Goal: Task Accomplishment & Management: Use online tool/utility

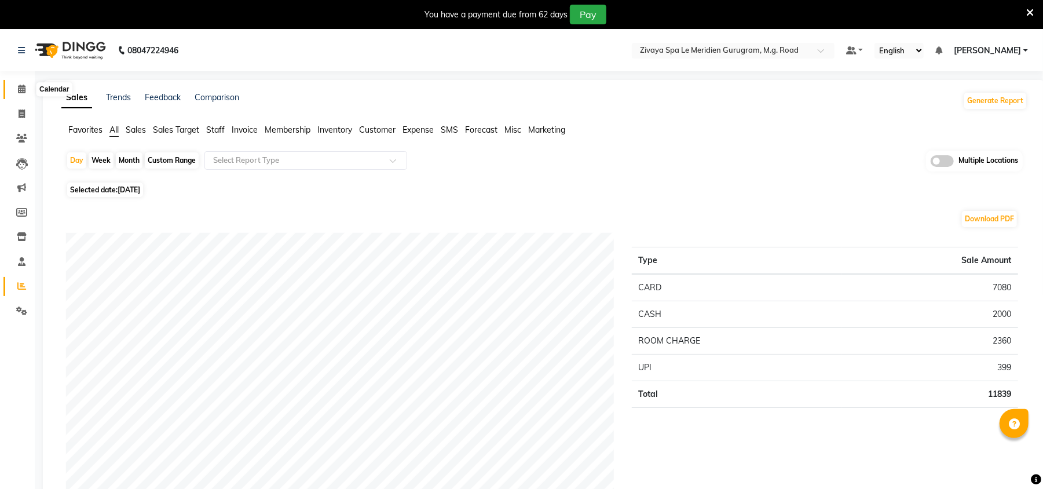
click at [27, 85] on span at bounding box center [22, 89] width 20 height 13
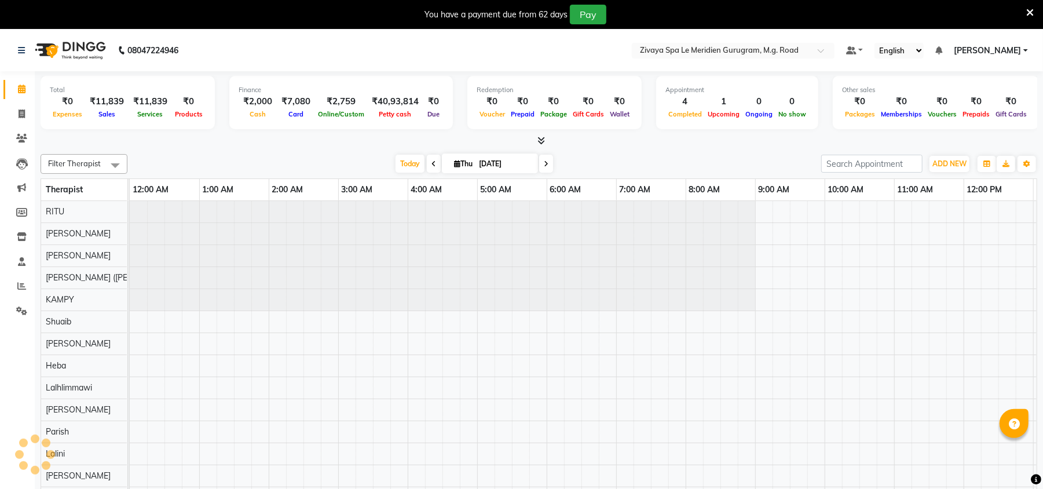
scroll to position [0, 418]
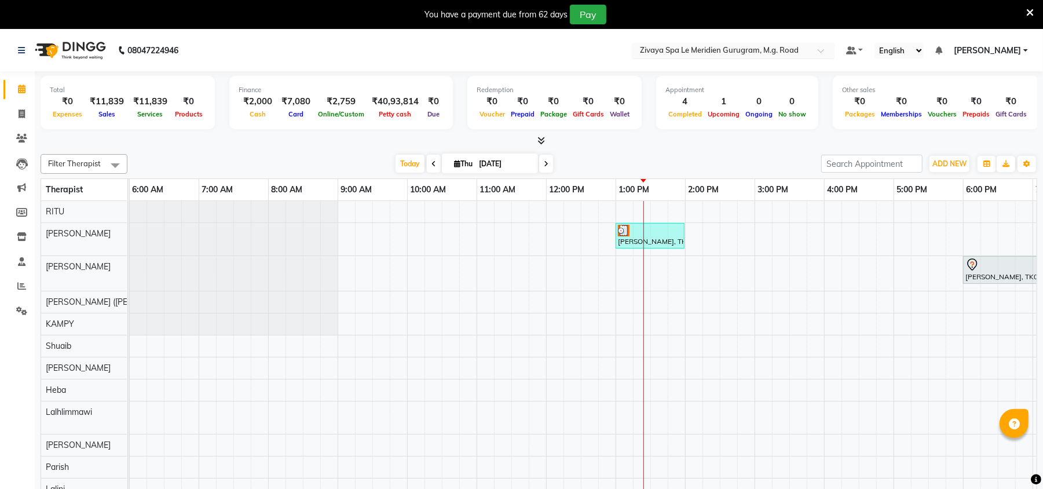
click at [712, 54] on input "text" at bounding box center [722, 52] width 168 height 12
click at [22, 279] on link "Reports" at bounding box center [17, 286] width 28 height 19
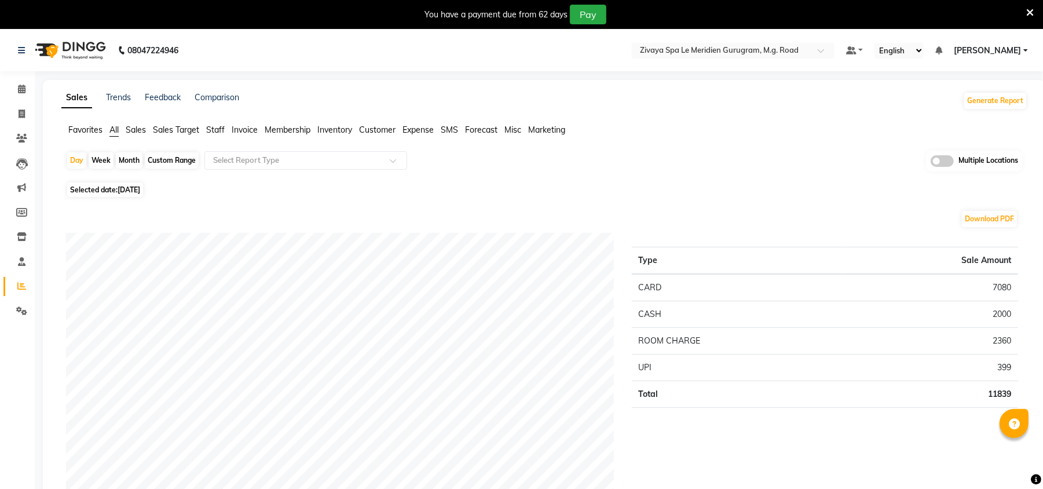
click at [126, 159] on div "Month" at bounding box center [129, 160] width 27 height 16
select select "9"
select select "2025"
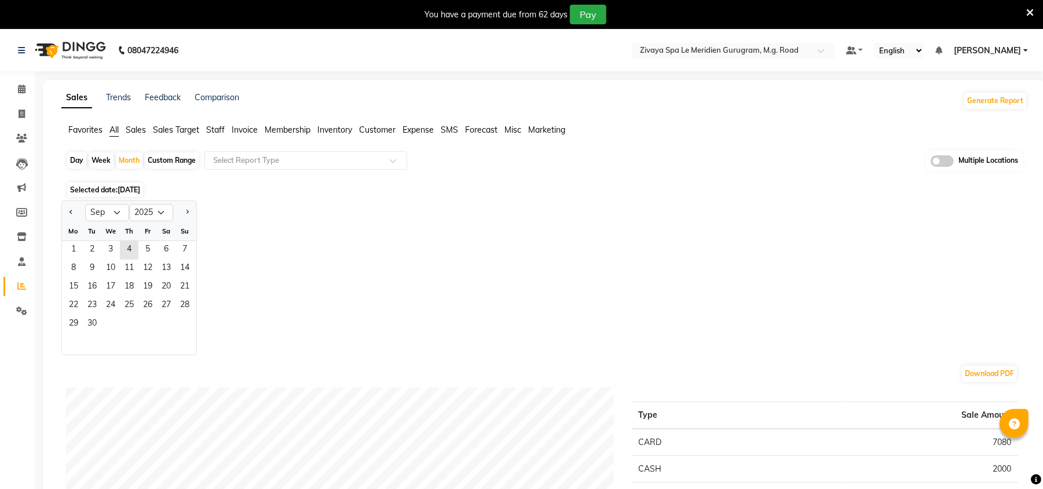
click at [133, 132] on span "Sales" at bounding box center [136, 130] width 20 height 10
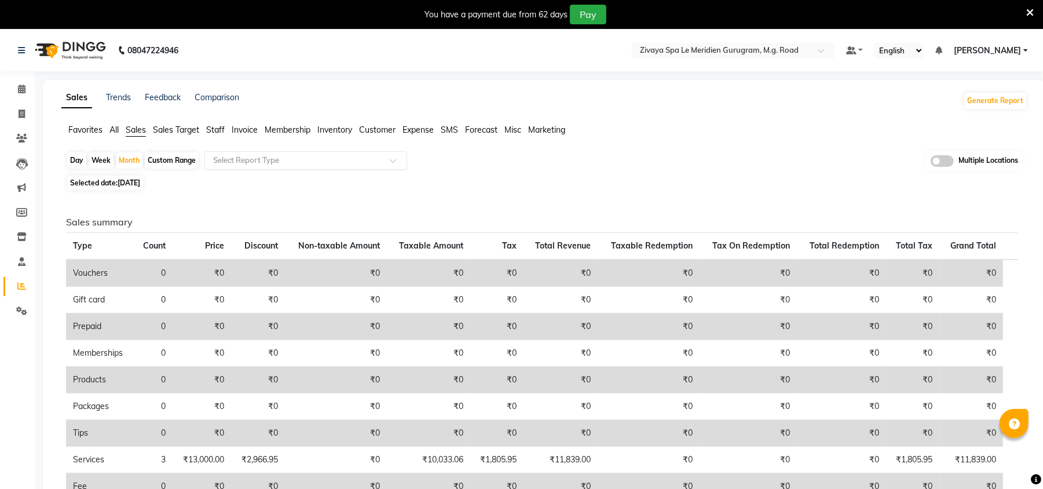
click at [248, 161] on input "text" at bounding box center [294, 161] width 167 height 12
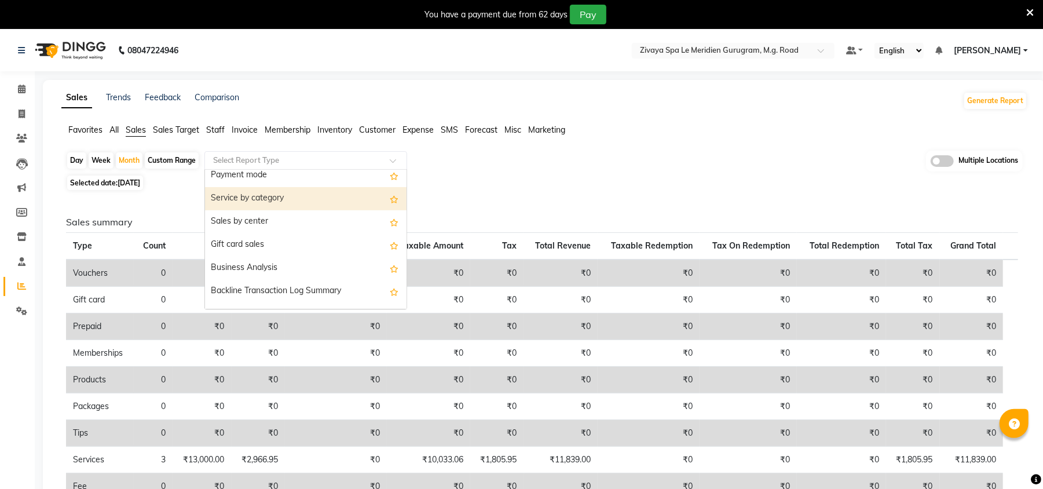
scroll to position [214, 0]
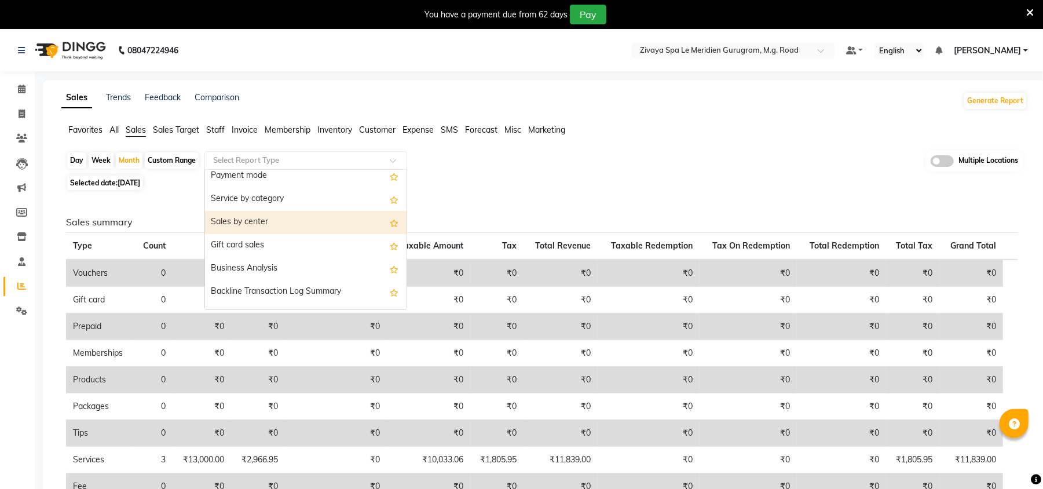
click at [255, 220] on div "Sales by center" at bounding box center [306, 222] width 202 height 23
select select "full_report"
select select "csv"
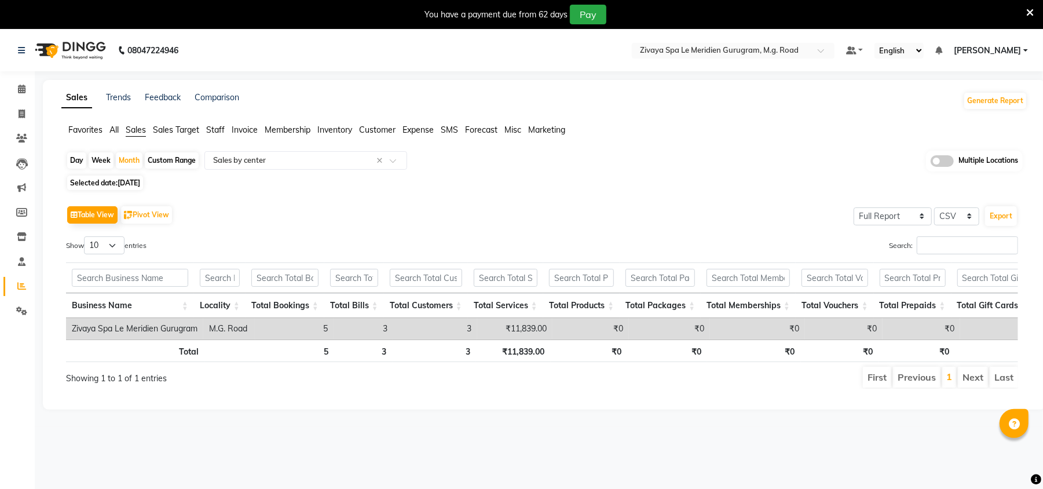
click at [946, 163] on span at bounding box center [942, 161] width 23 height 12
click at [931, 163] on input "checkbox" at bounding box center [931, 163] width 0 height 0
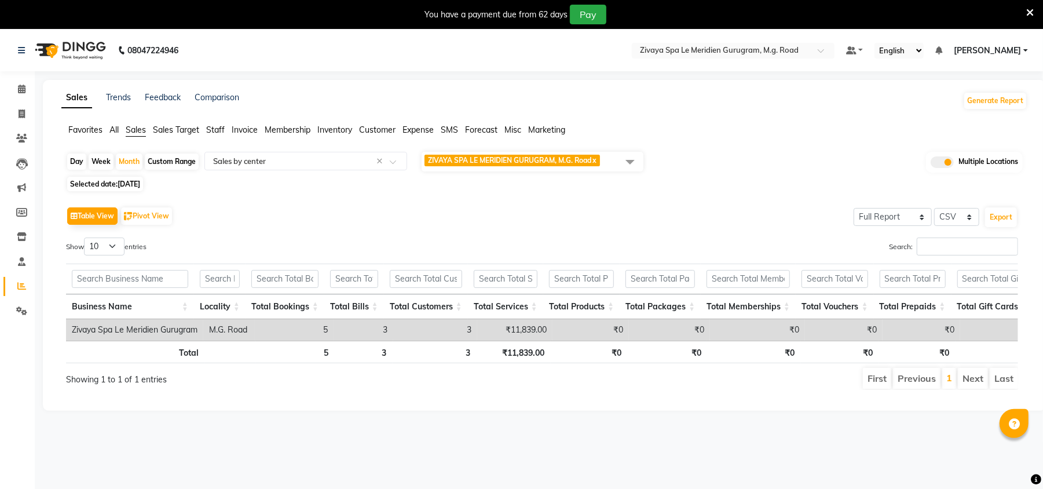
click at [631, 161] on span at bounding box center [630, 162] width 23 height 22
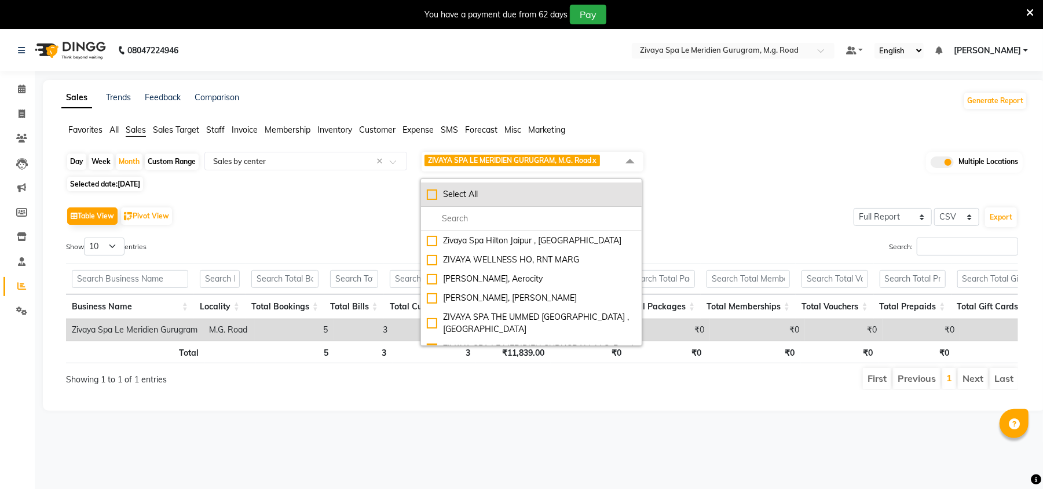
click at [436, 195] on div "Select All" at bounding box center [531, 194] width 209 height 12
checkbox input "true"
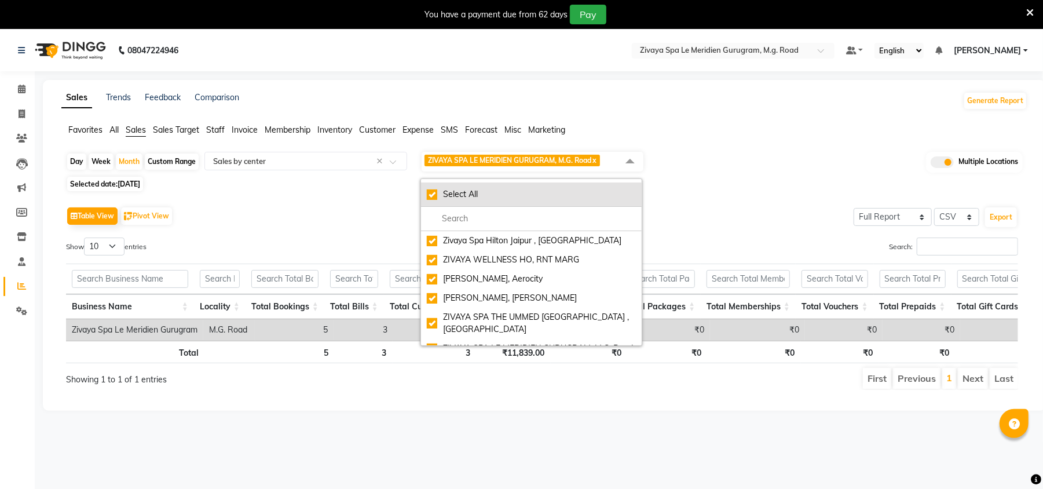
checkbox input "true"
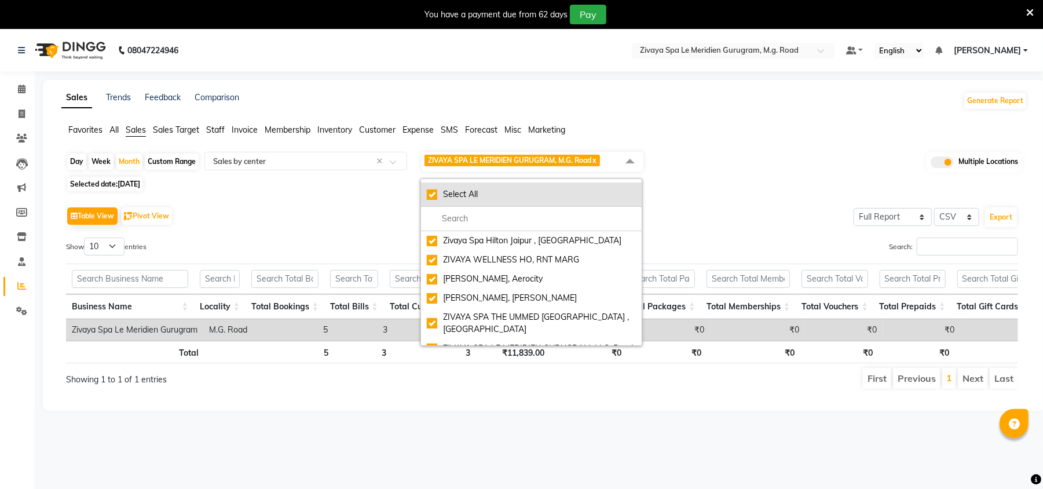
checkbox input "true"
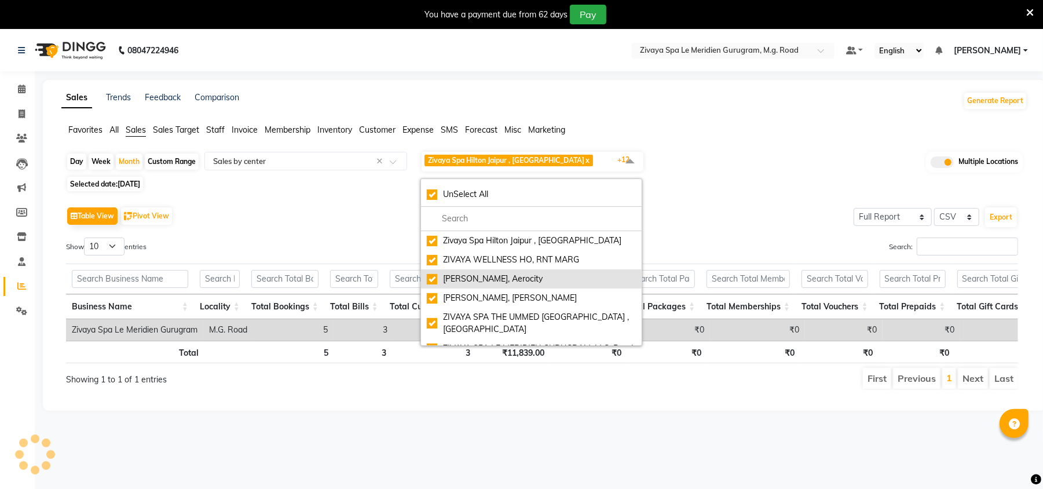
scroll to position [47, 0]
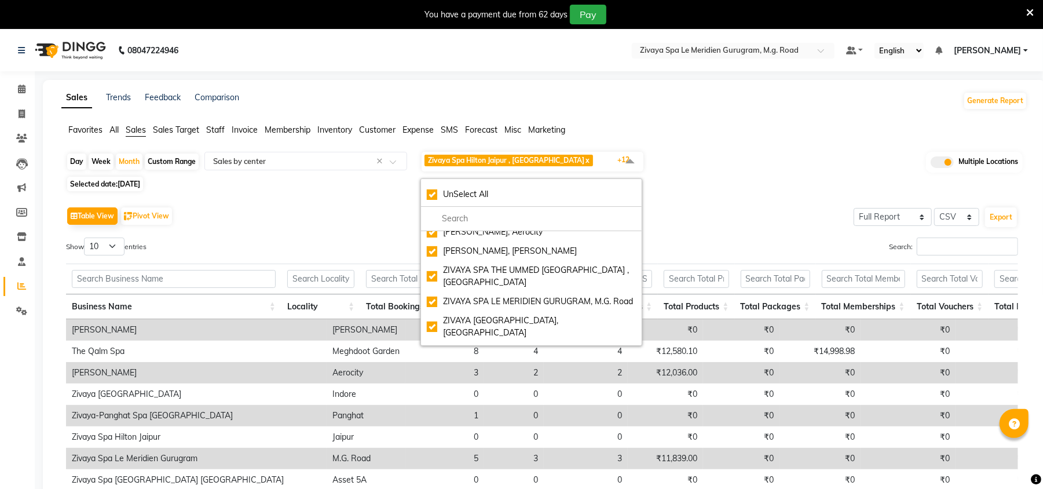
click at [140, 184] on span "[DATE]" at bounding box center [129, 184] width 23 height 9
select select "9"
select select "2025"
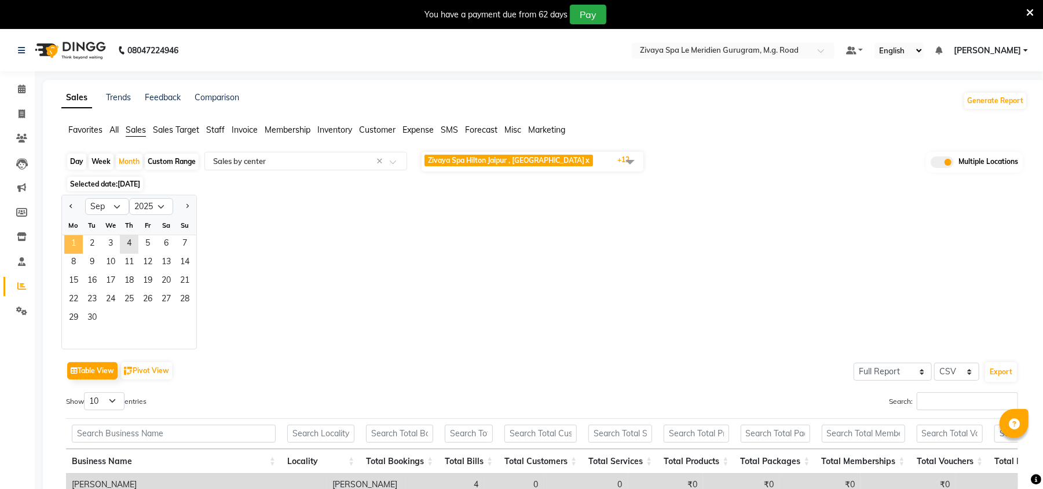
click at [73, 242] on span "1" at bounding box center [73, 244] width 19 height 19
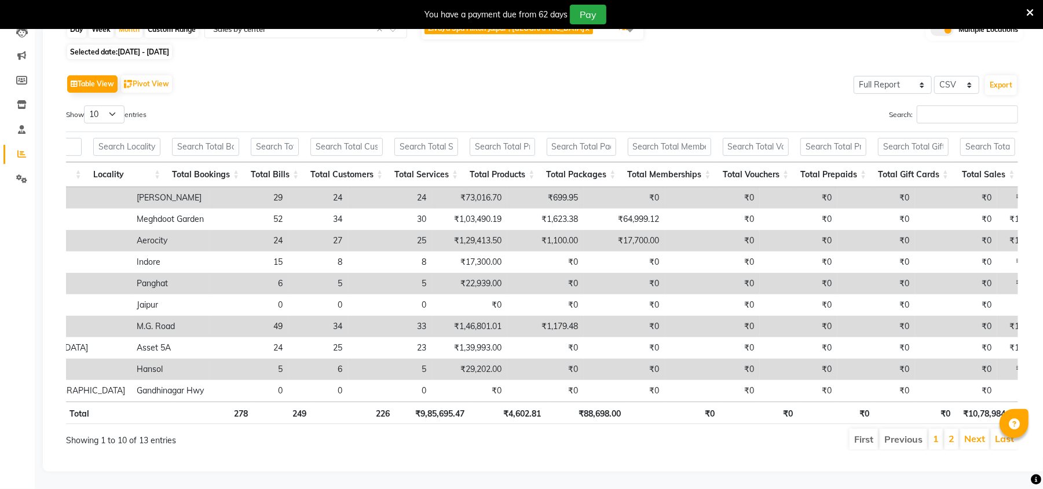
scroll to position [0, 0]
